Goal: Task Accomplishment & Management: Manage account settings

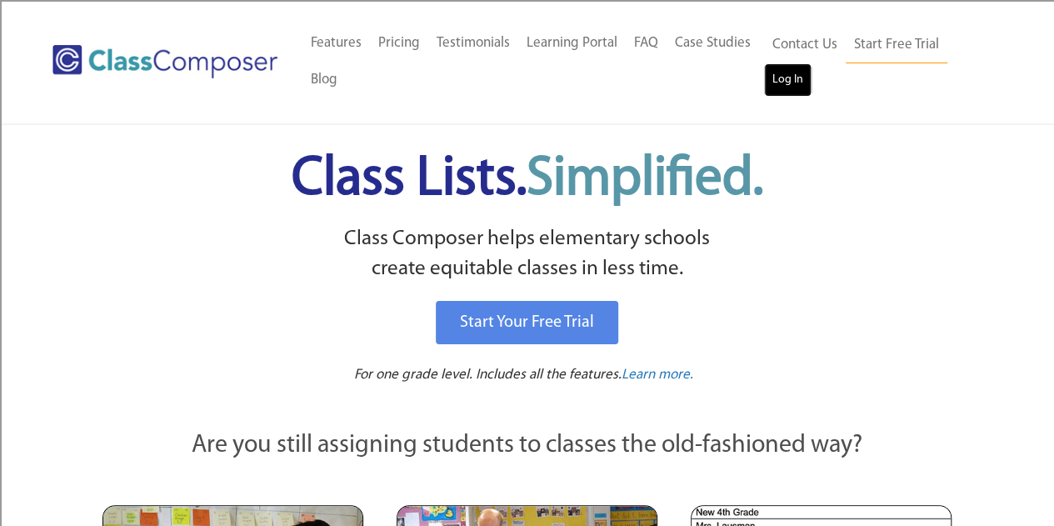
click at [799, 78] on link "Log In" at bounding box center [788, 79] width 48 height 33
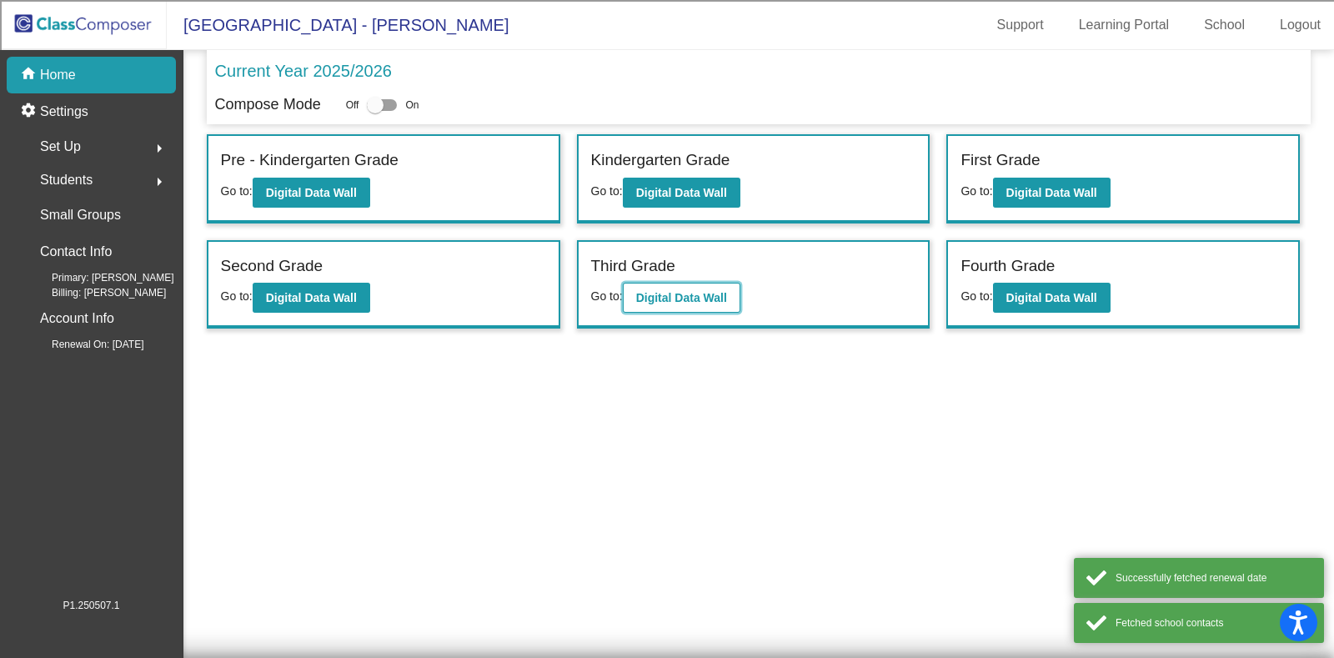
click at [683, 298] on b "Digital Data Wall" at bounding box center [681, 297] width 91 height 13
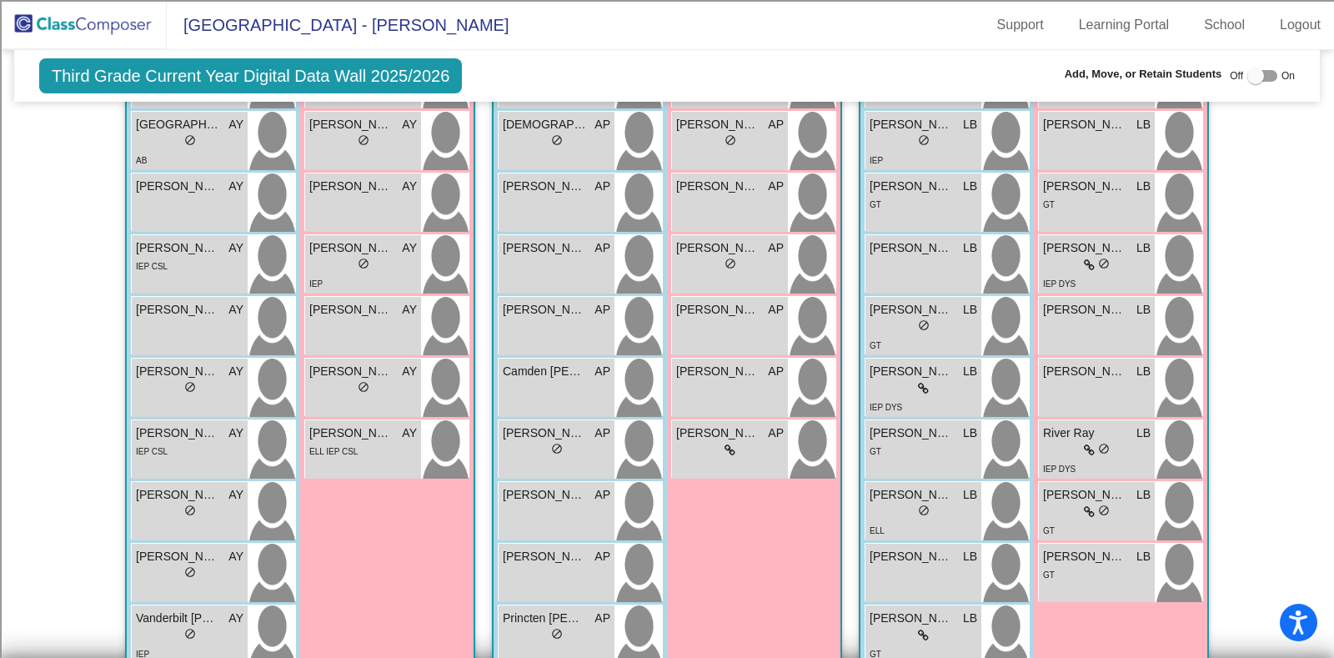
scroll to position [376, 0]
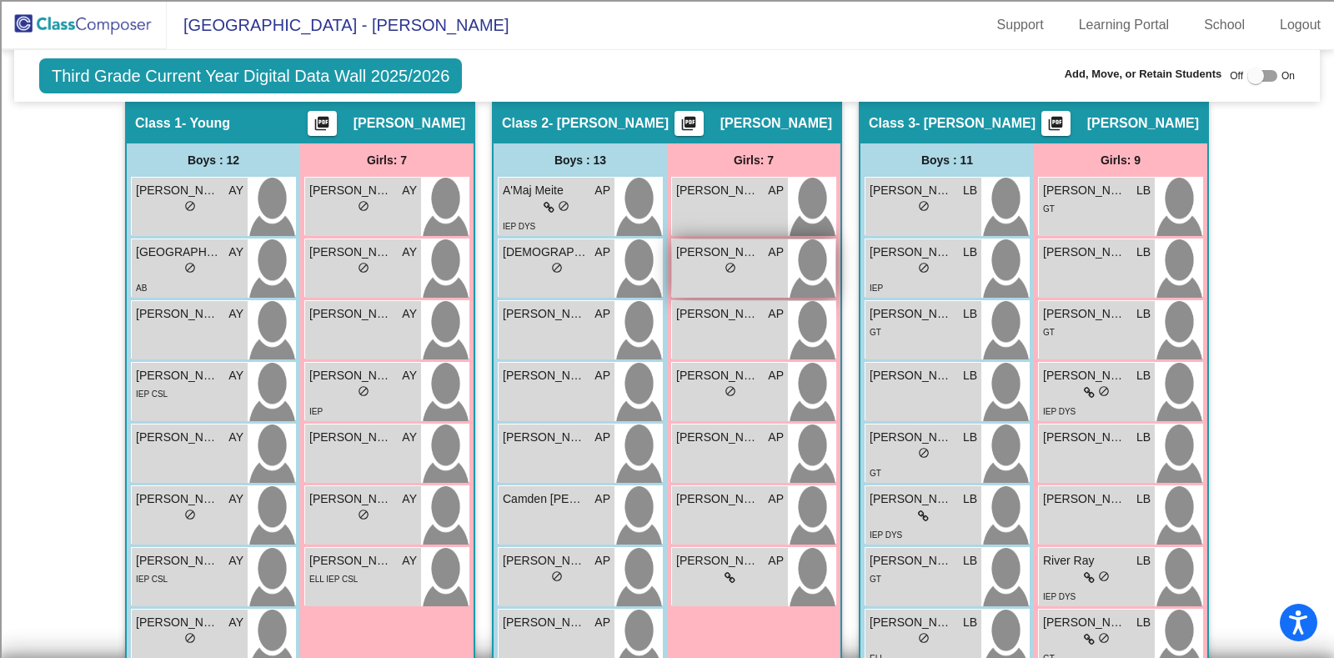
click at [752, 271] on div "lock do_not_disturb_alt" at bounding box center [730, 270] width 108 height 18
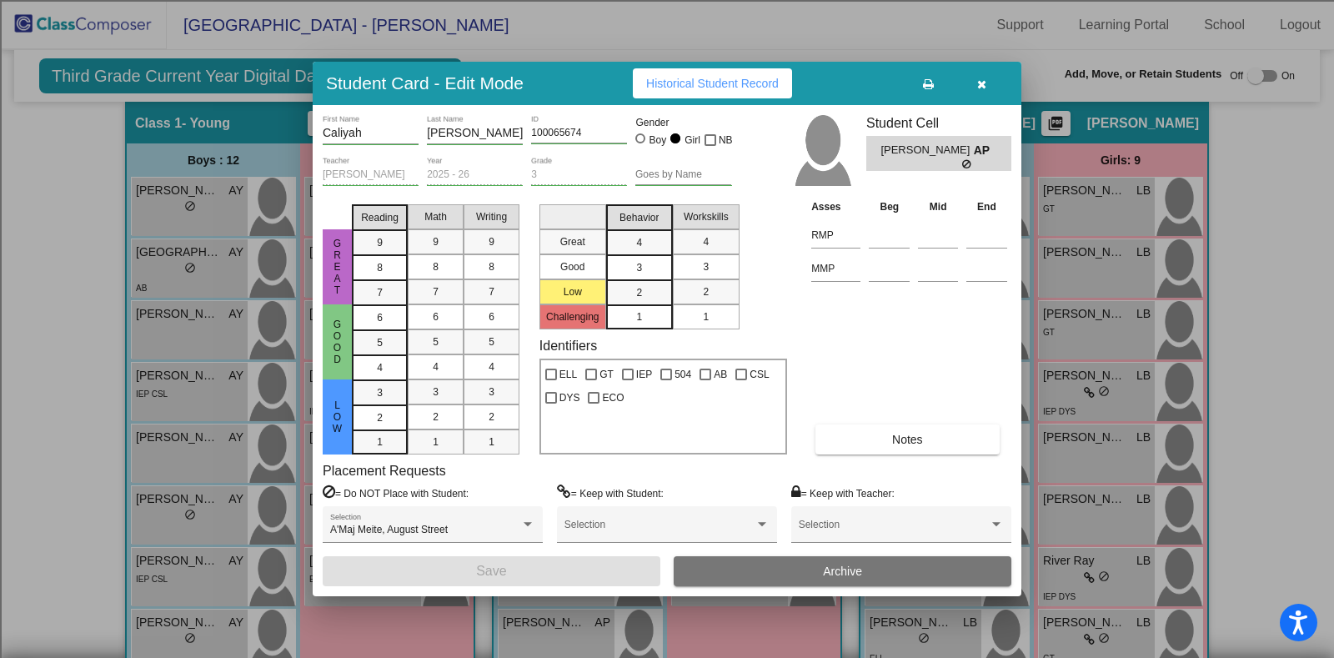
click at [788, 574] on button "Archive" at bounding box center [842, 571] width 338 height 30
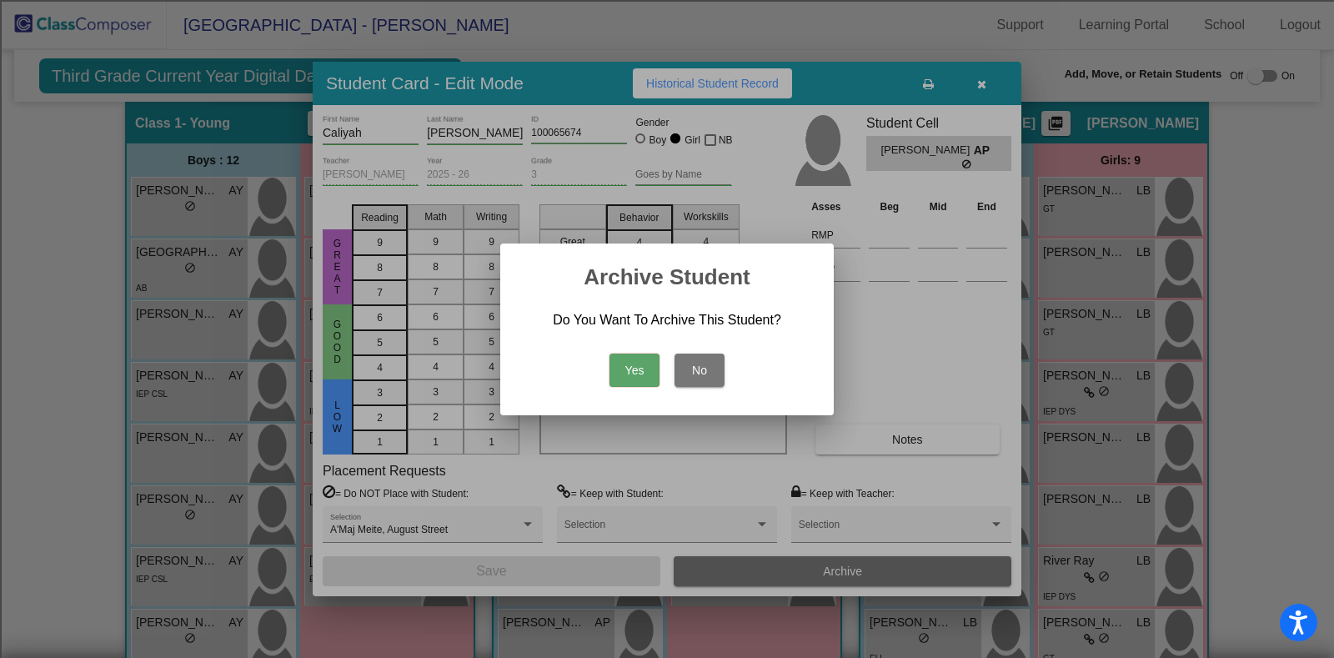
click at [636, 368] on button "Yes" at bounding box center [634, 369] width 50 height 33
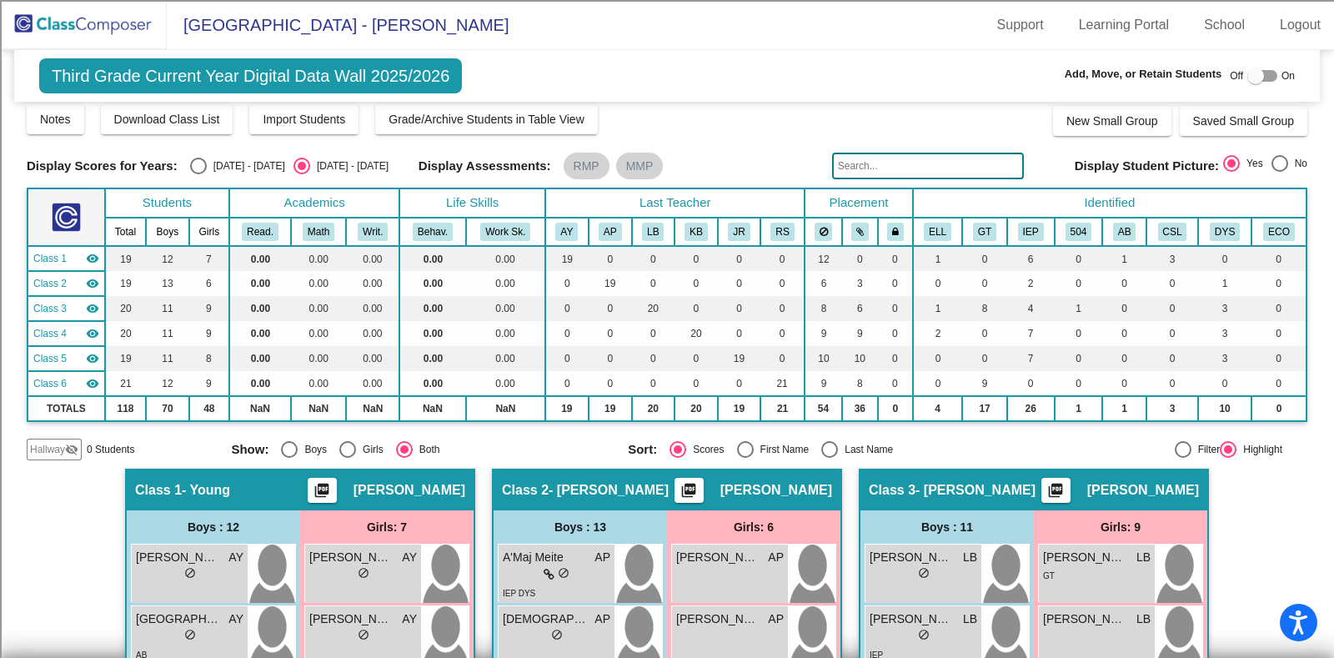
scroll to position [10, 0]
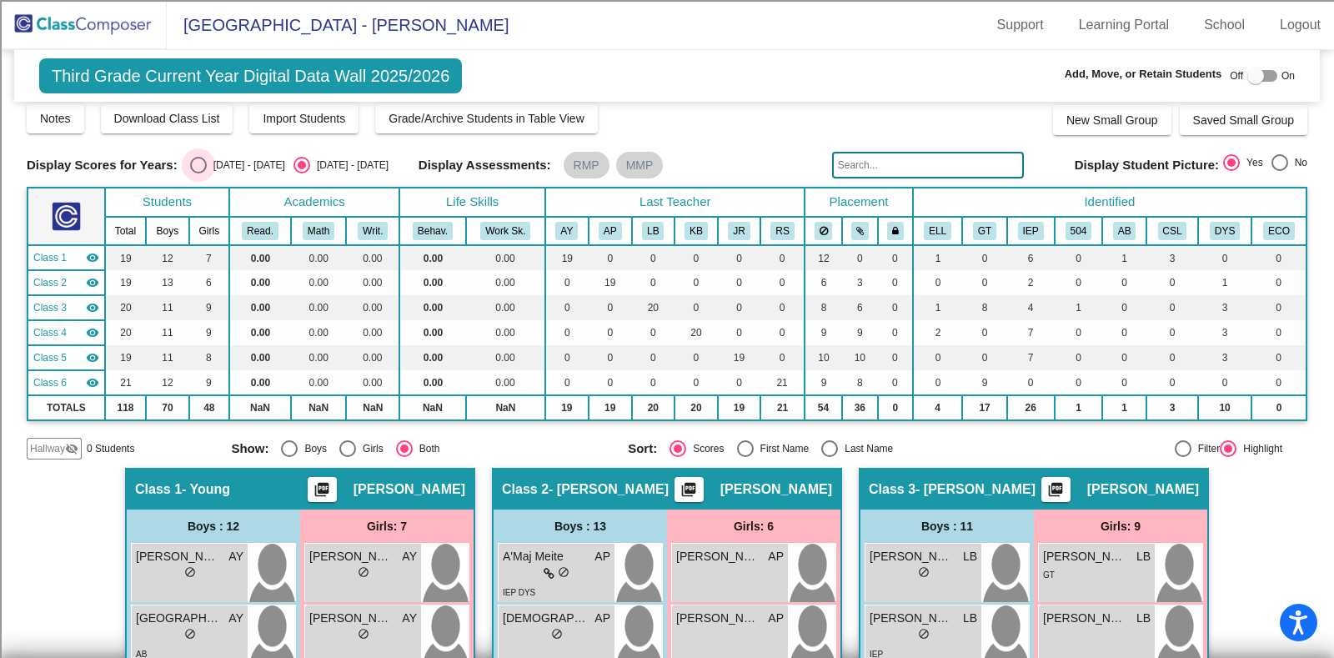
click at [213, 160] on div "[DATE] - [DATE]" at bounding box center [246, 165] width 78 height 15
click at [198, 173] on input "[DATE] - [DATE]" at bounding box center [198, 173] width 1 height 1
radio input "true"
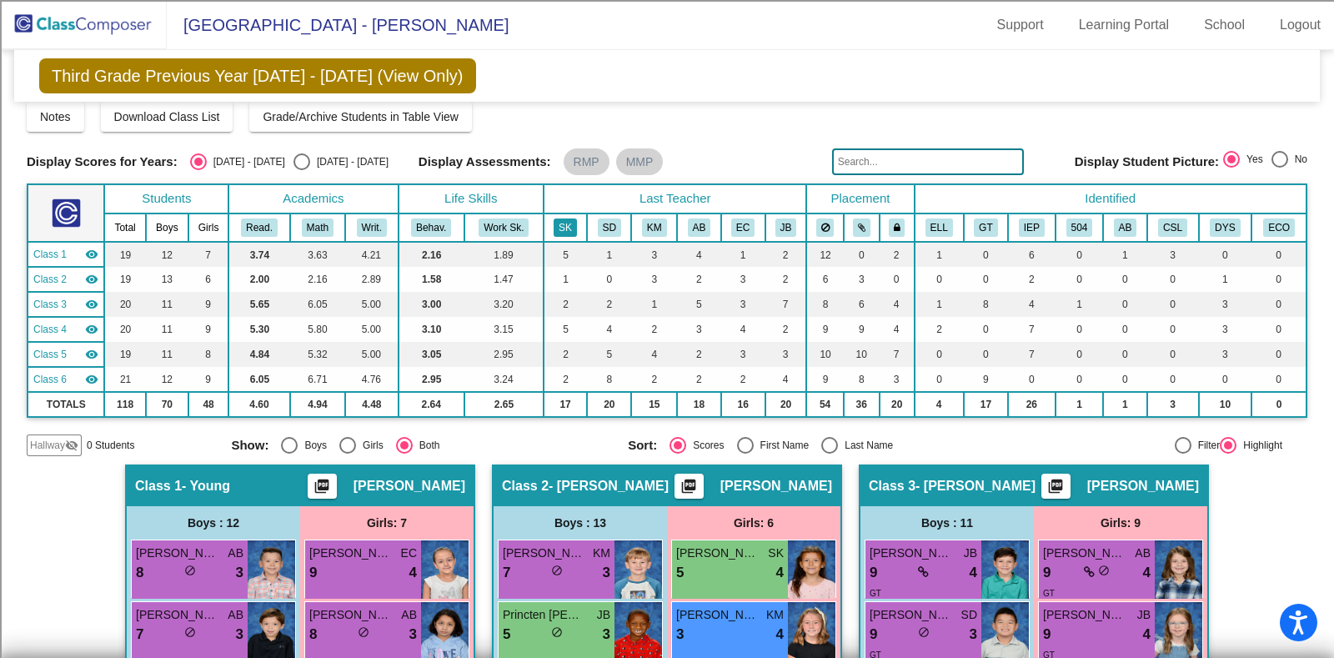
click at [569, 219] on button "SK" at bounding box center [564, 227] width 23 height 18
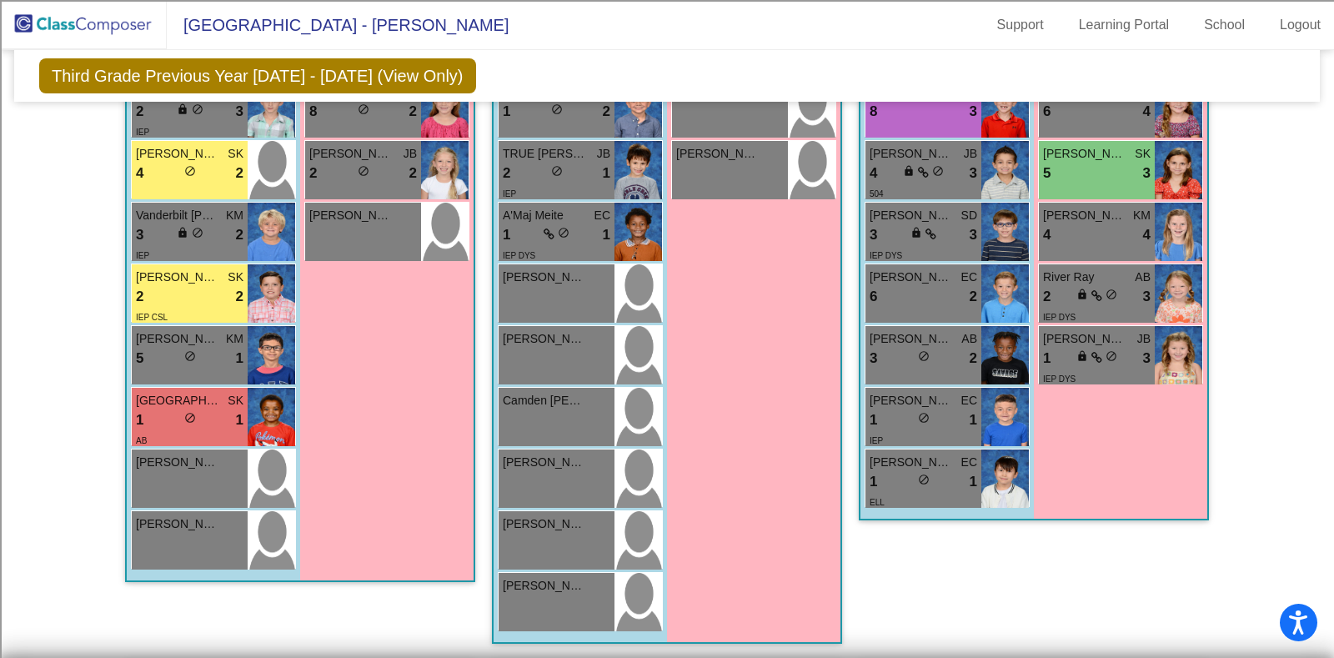
scroll to position [0, 0]
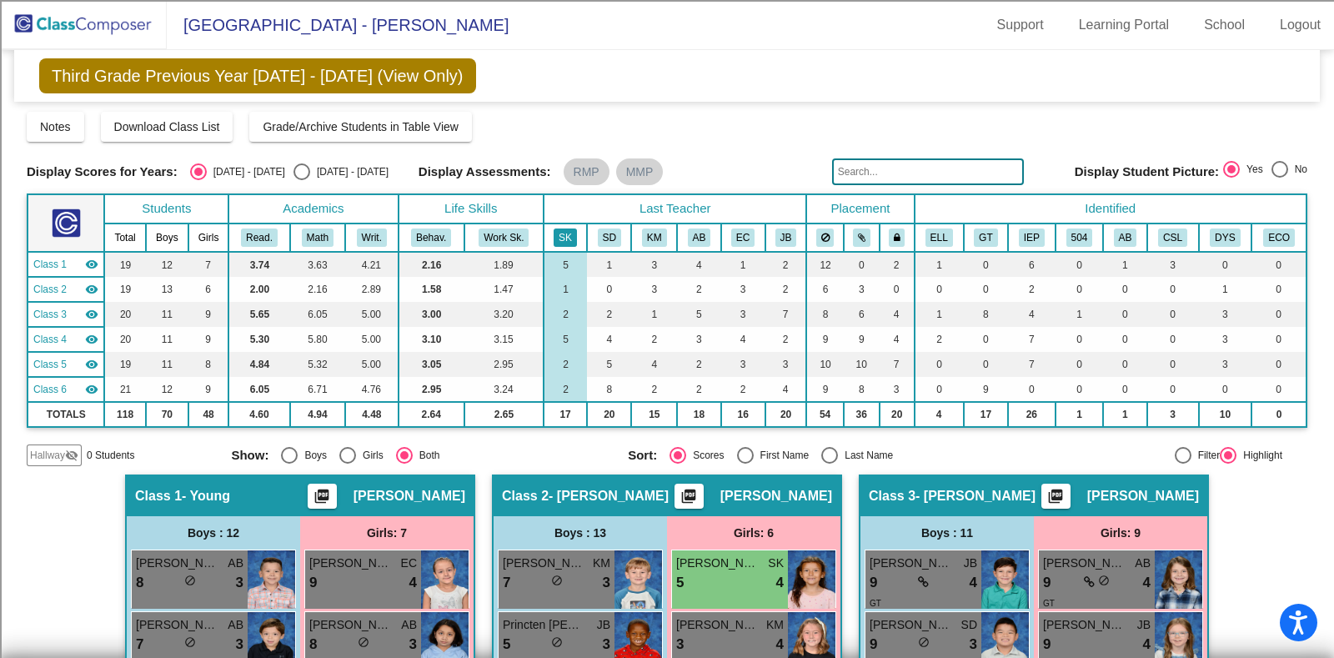
click at [563, 238] on button "SK" at bounding box center [564, 237] width 23 height 18
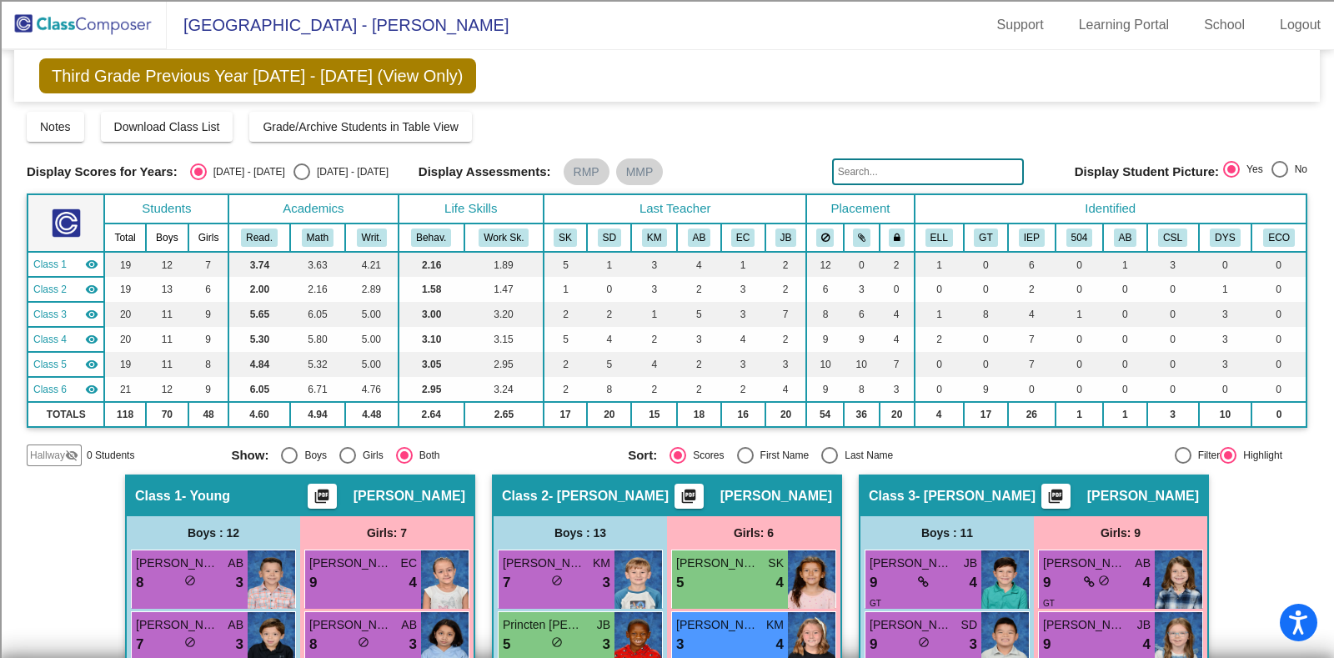
click at [21, 9] on img at bounding box center [83, 24] width 167 height 49
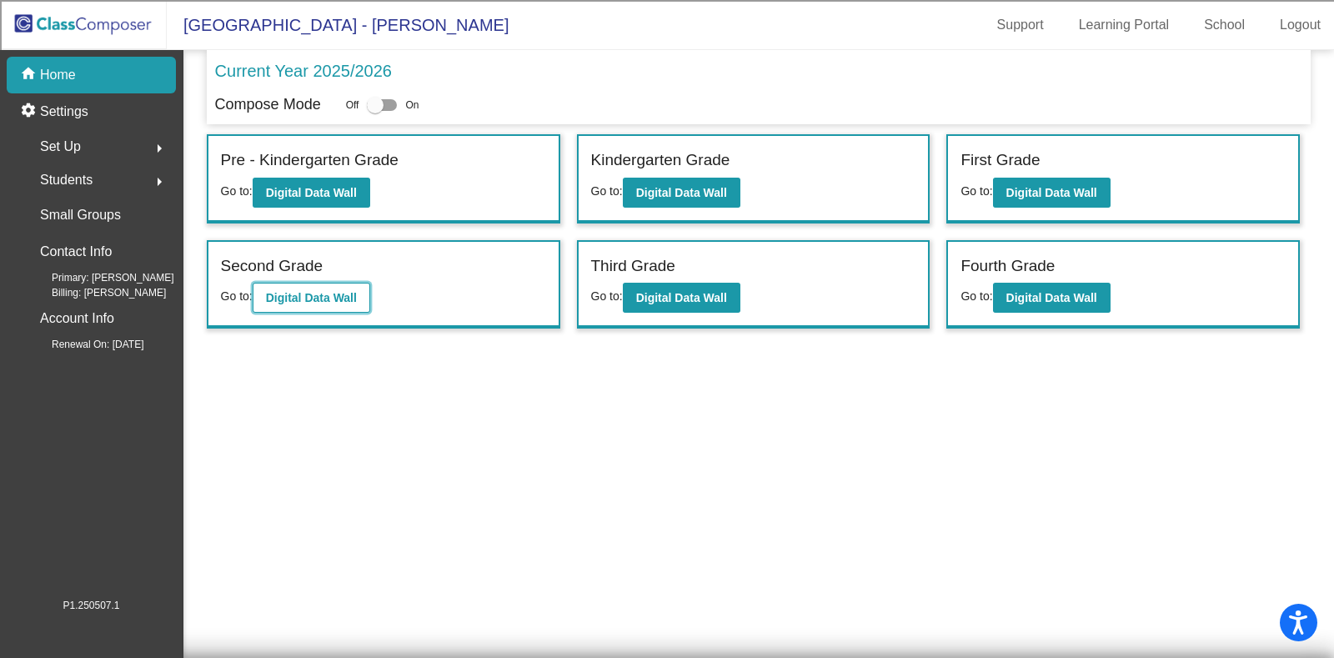
click at [304, 294] on b "Digital Data Wall" at bounding box center [311, 297] width 91 height 13
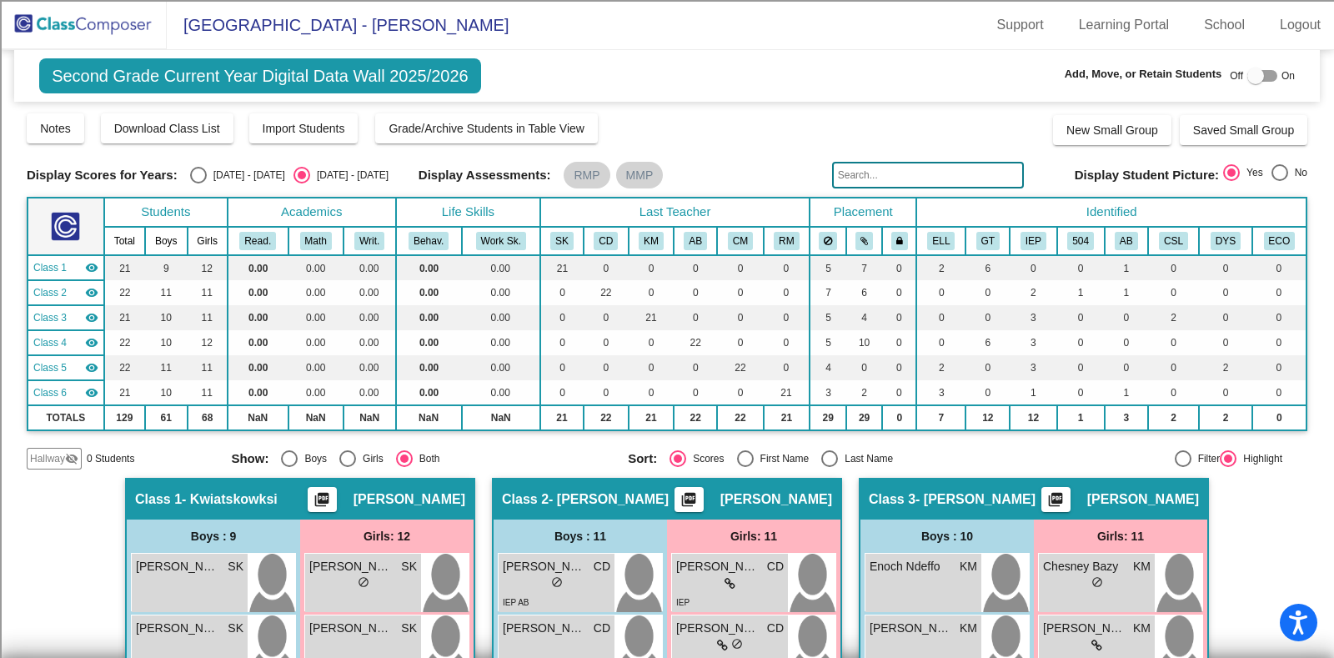
click at [207, 182] on div "[DATE] - [DATE]" at bounding box center [246, 175] width 78 height 15
click at [198, 183] on input "[DATE] - [DATE]" at bounding box center [198, 183] width 1 height 1
radio input "true"
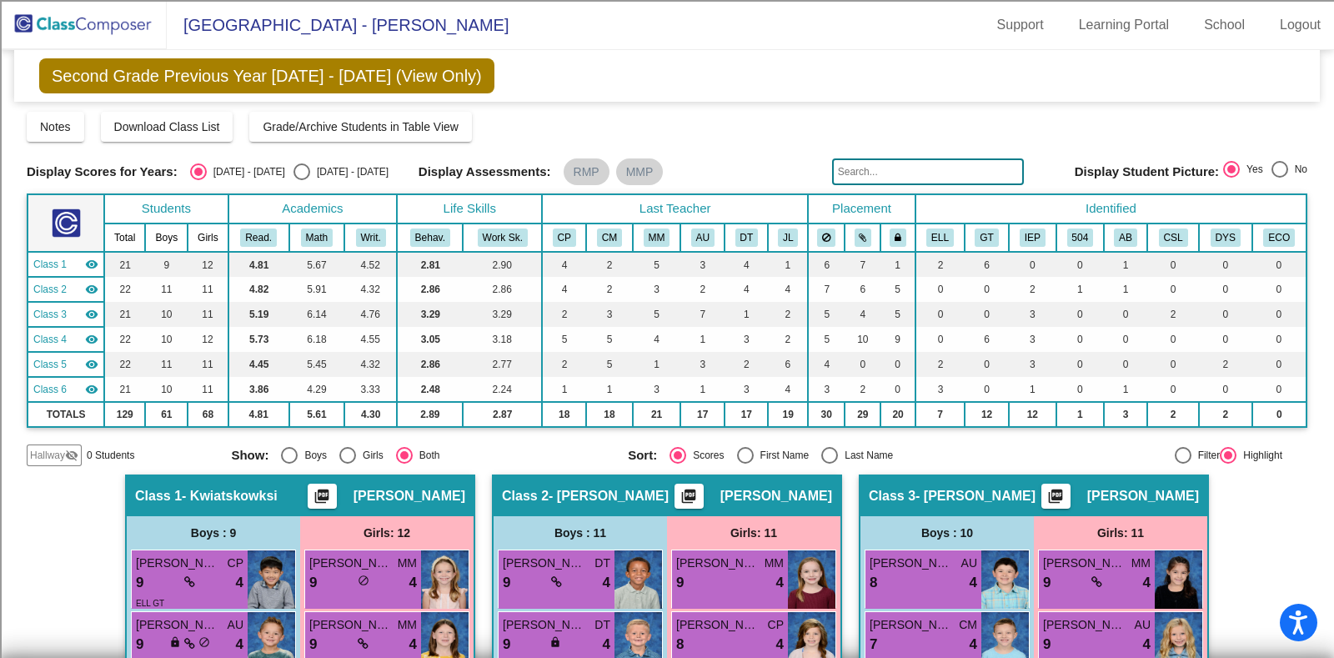
click at [310, 173] on div "[DATE] - [DATE]" at bounding box center [349, 171] width 78 height 15
click at [302, 180] on input "[DATE] - [DATE]" at bounding box center [301, 180] width 1 height 1
radio input "true"
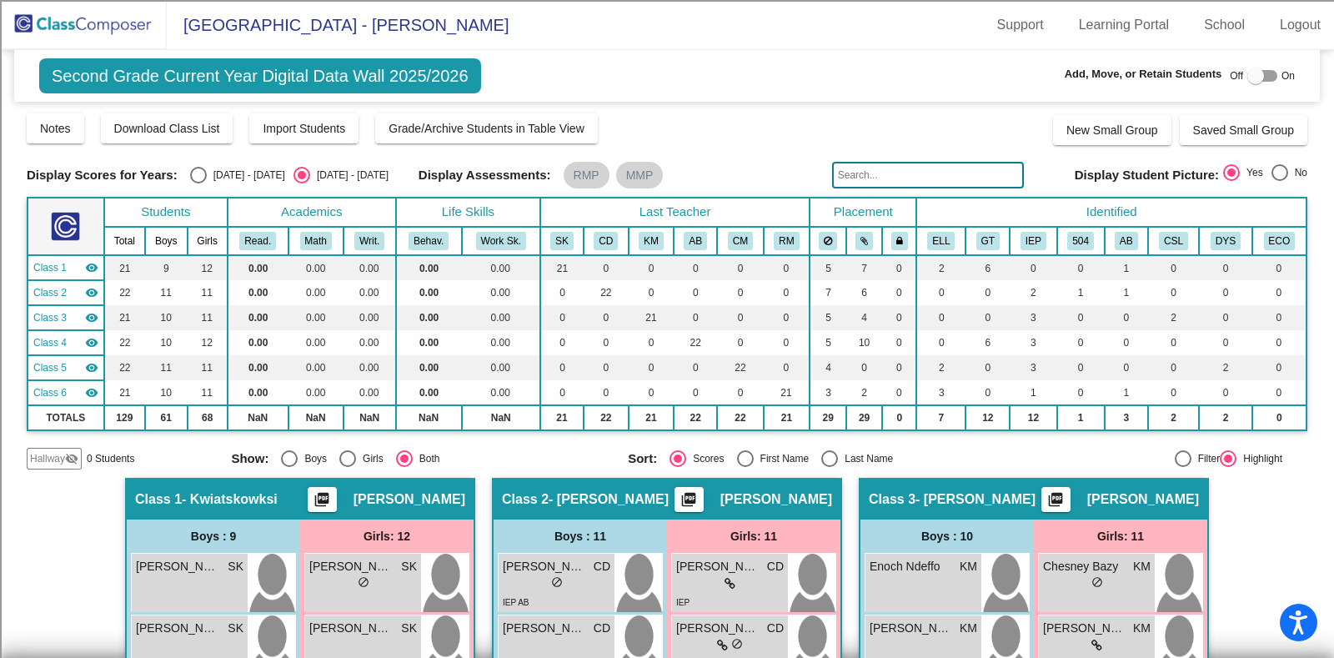
click at [1264, 70] on div at bounding box center [1262, 76] width 30 height 12
checkbox input "true"
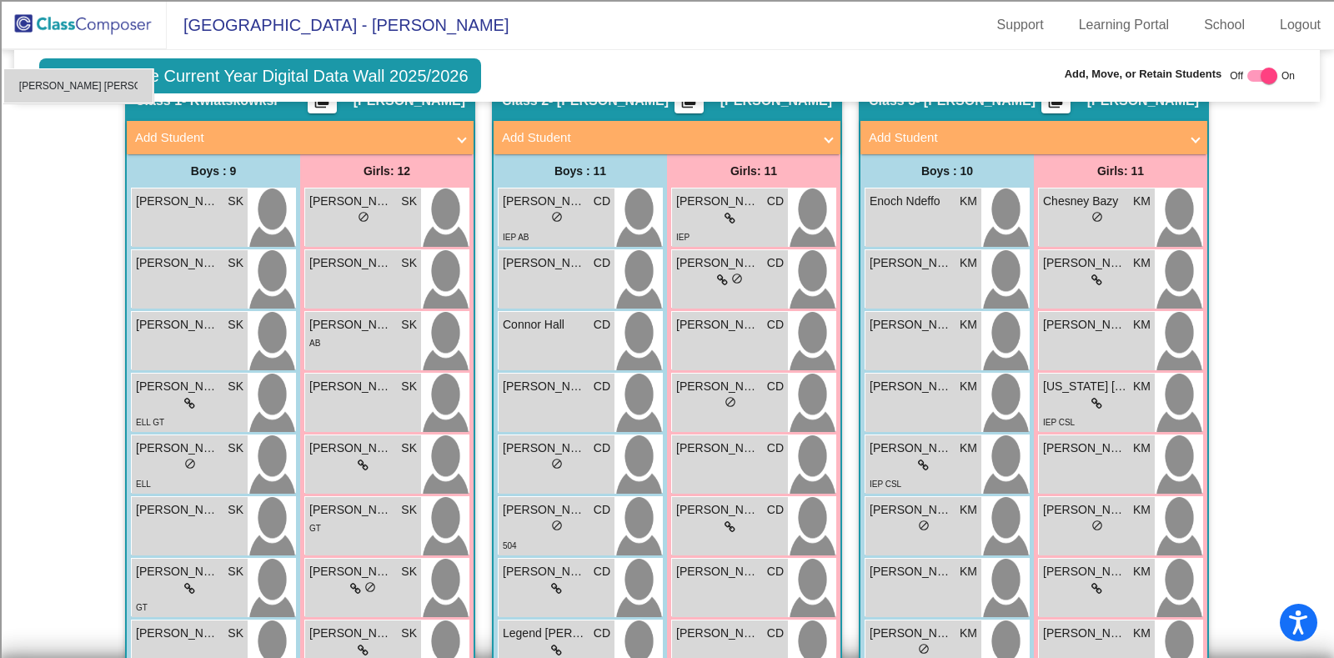
scroll to position [382, 0]
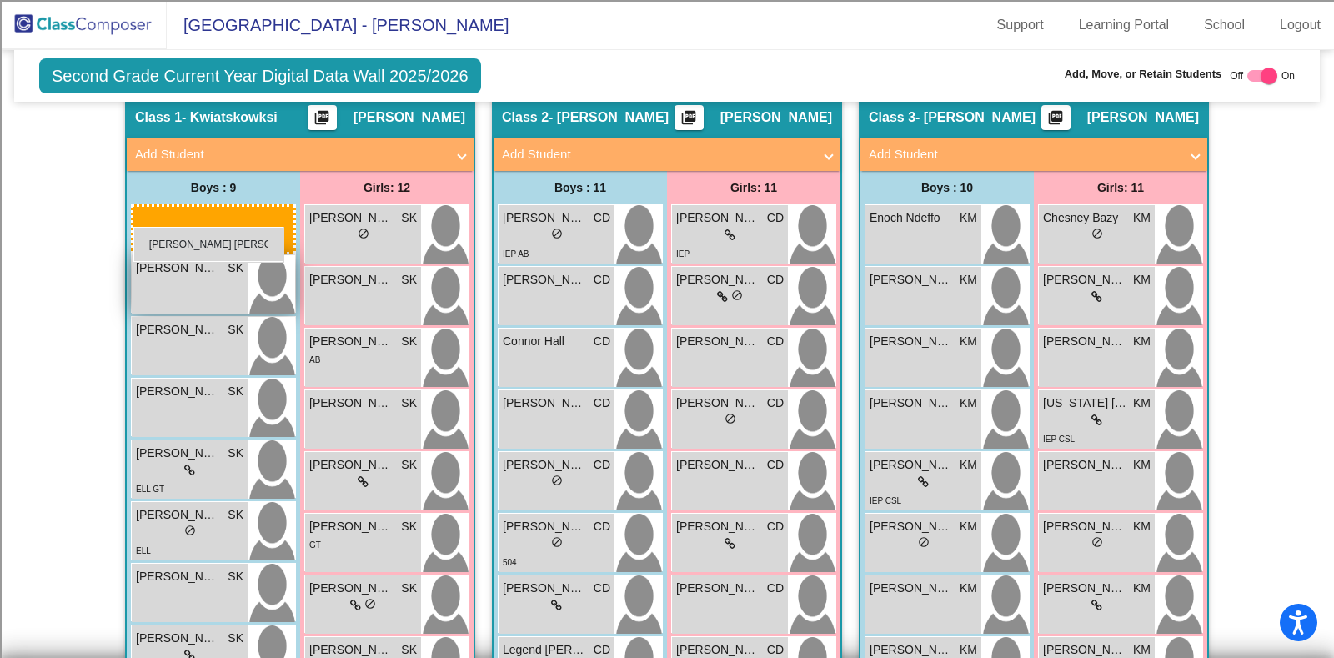
drag, startPoint x: 900, startPoint y: 157, endPoint x: 134, endPoint y: 227, distance: 769.2
